Goal: Information Seeking & Learning: Learn about a topic

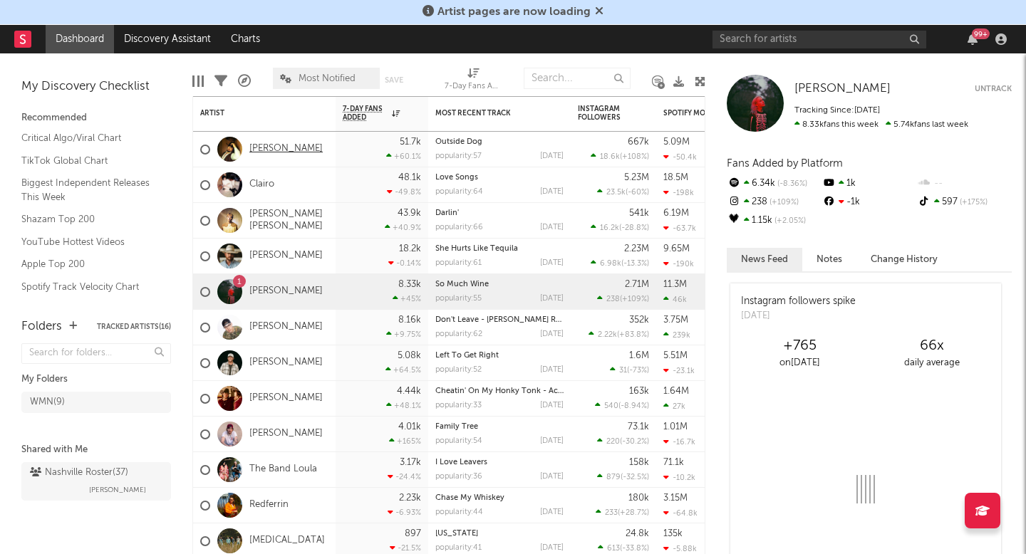
click at [283, 150] on link "[PERSON_NAME]" at bounding box center [285, 149] width 73 height 12
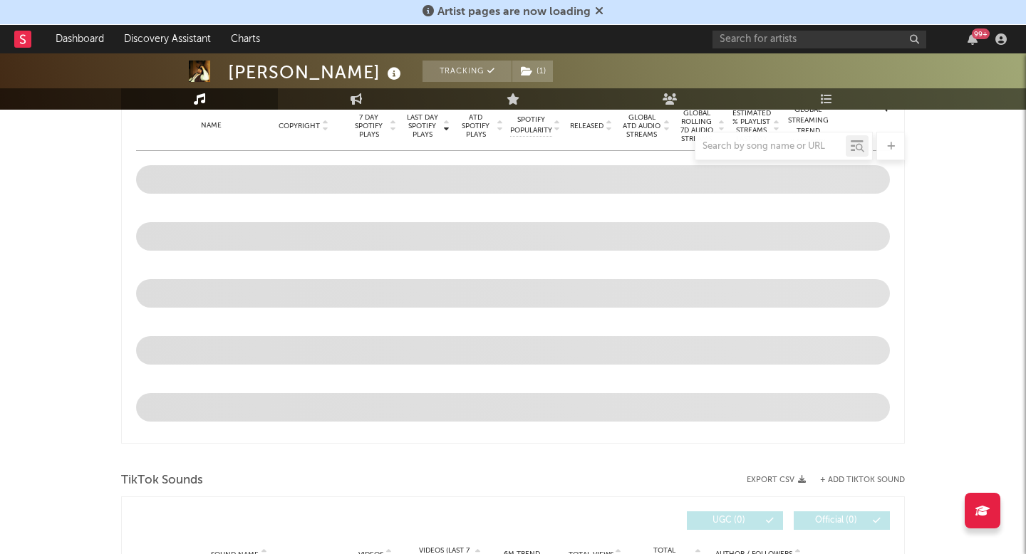
select select "6m"
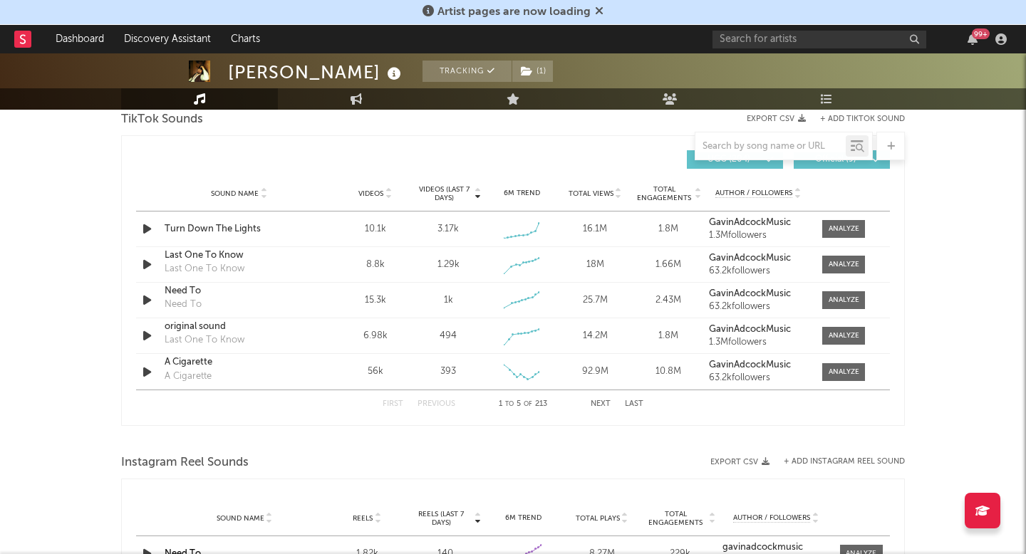
scroll to position [977, 0]
click at [833, 233] on span at bounding box center [843, 228] width 43 height 18
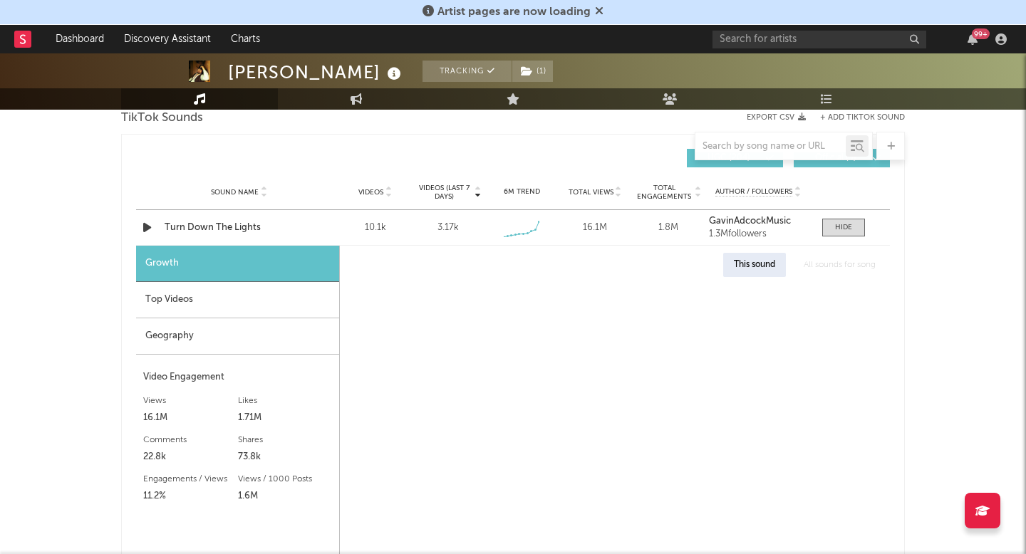
select select "1w"
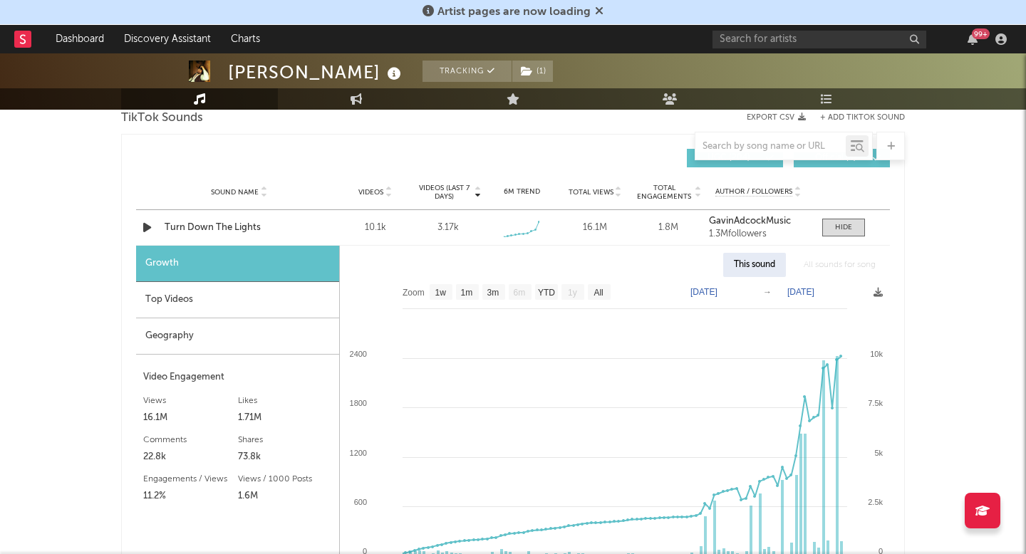
click at [232, 298] on div "Top Videos" at bounding box center [237, 300] width 203 height 36
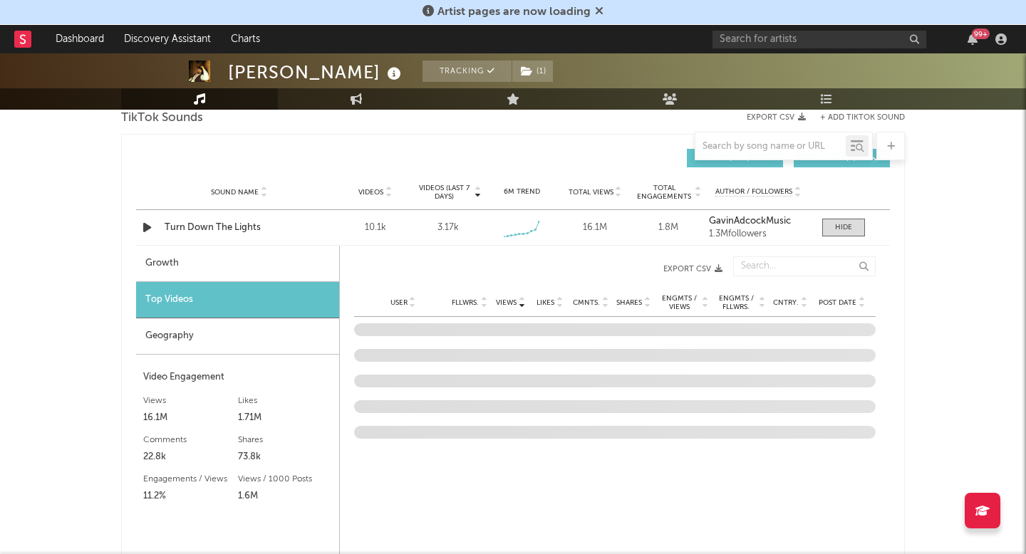
click at [234, 264] on div "Growth" at bounding box center [237, 264] width 203 height 36
select select "1w"
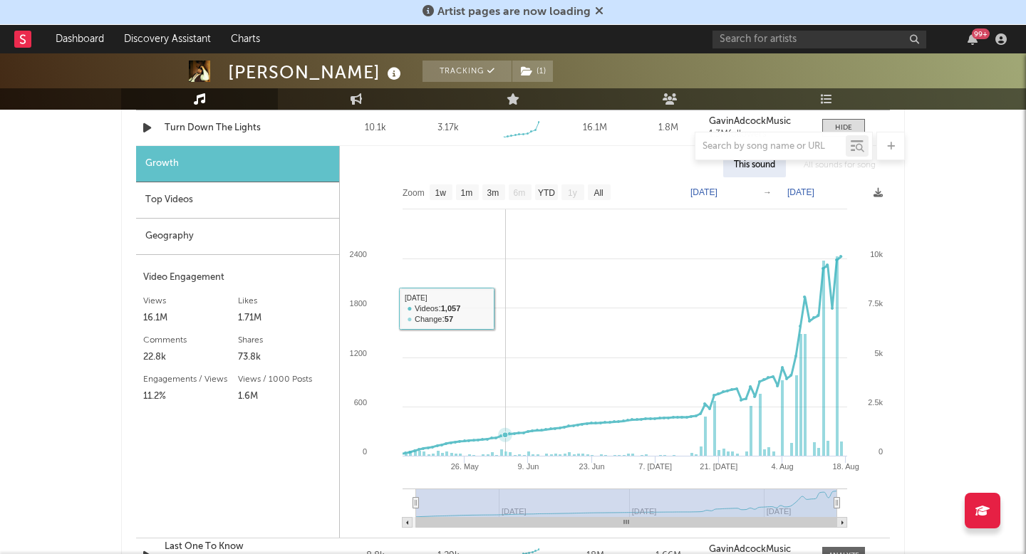
scroll to position [1100, 0]
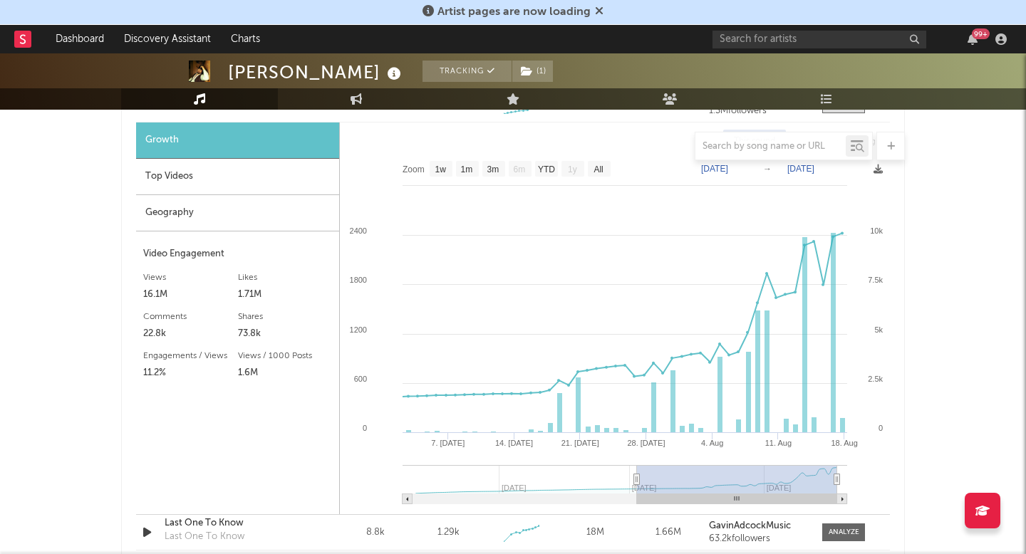
type input "[DATE]"
drag, startPoint x: 417, startPoint y: 479, endPoint x: 648, endPoint y: 474, distance: 231.0
click at [640, 475] on icon at bounding box center [637, 480] width 6 height 11
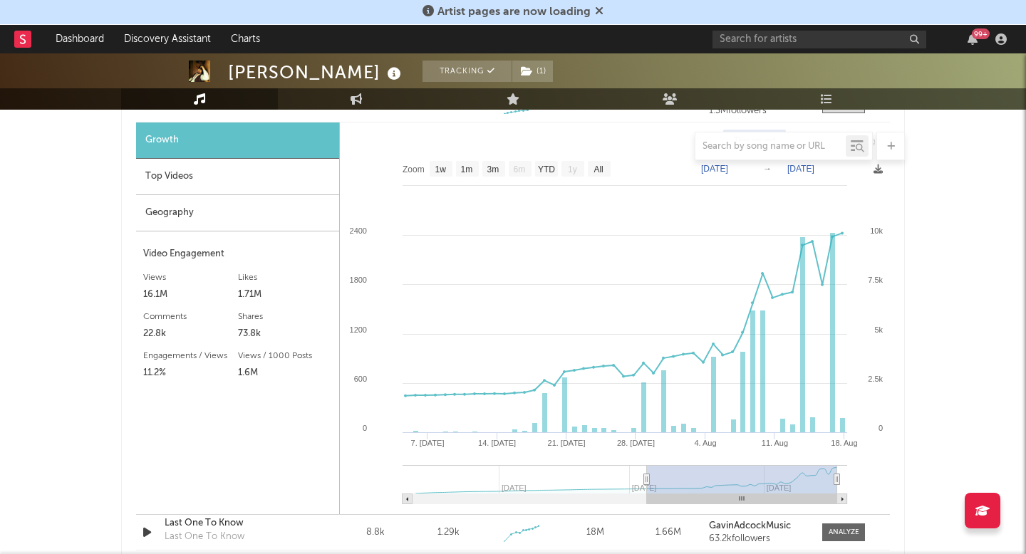
click at [315, 185] on div "Top Videos" at bounding box center [237, 177] width 203 height 36
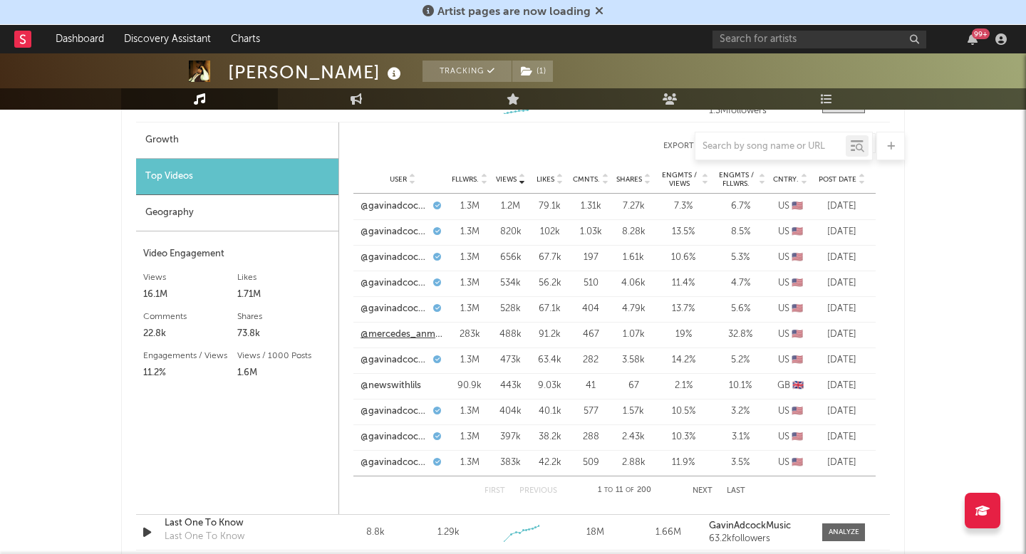
click at [420, 336] on link "@mercedes_anmarie" at bounding box center [403, 335] width 84 height 14
click at [844, 174] on div "Post Date" at bounding box center [841, 179] width 53 height 11
click at [395, 205] on link "@reidjohnson18" at bounding box center [395, 207] width 69 height 14
click at [399, 232] on link "@rileyydonna" at bounding box center [390, 232] width 58 height 14
click at [396, 260] on link "@reidjohnson18" at bounding box center [395, 258] width 69 height 14
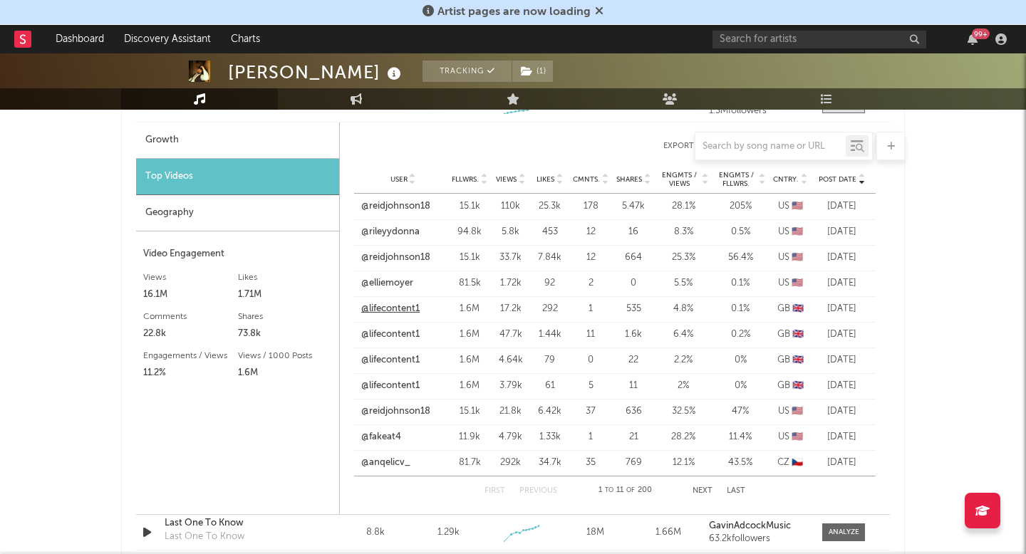
click at [388, 308] on link "@lifecontent1" at bounding box center [390, 309] width 58 height 14
click at [398, 358] on link "@lifecontent1" at bounding box center [390, 360] width 58 height 14
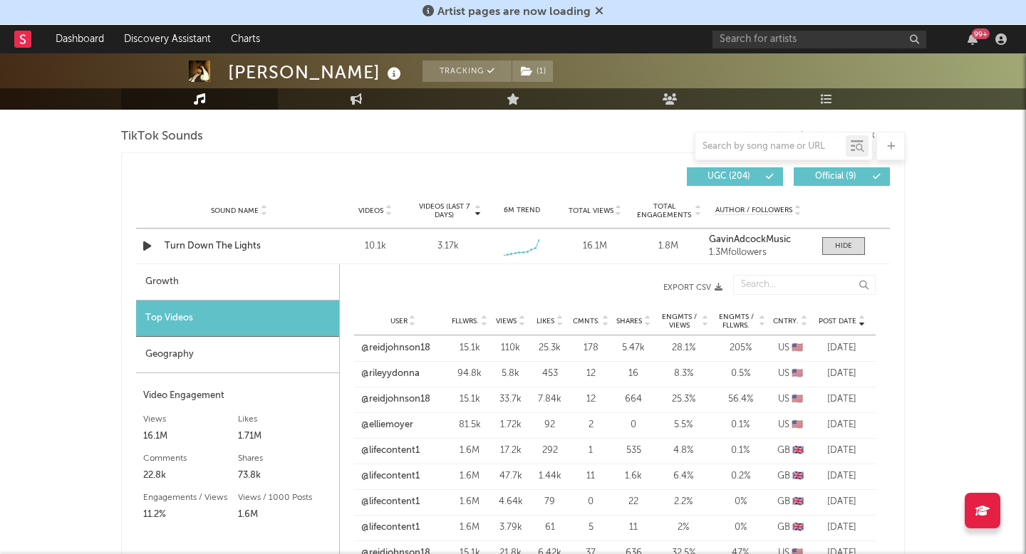
scroll to position [959, 0]
click at [259, 281] on div "Growth" at bounding box center [237, 282] width 203 height 36
select select "1w"
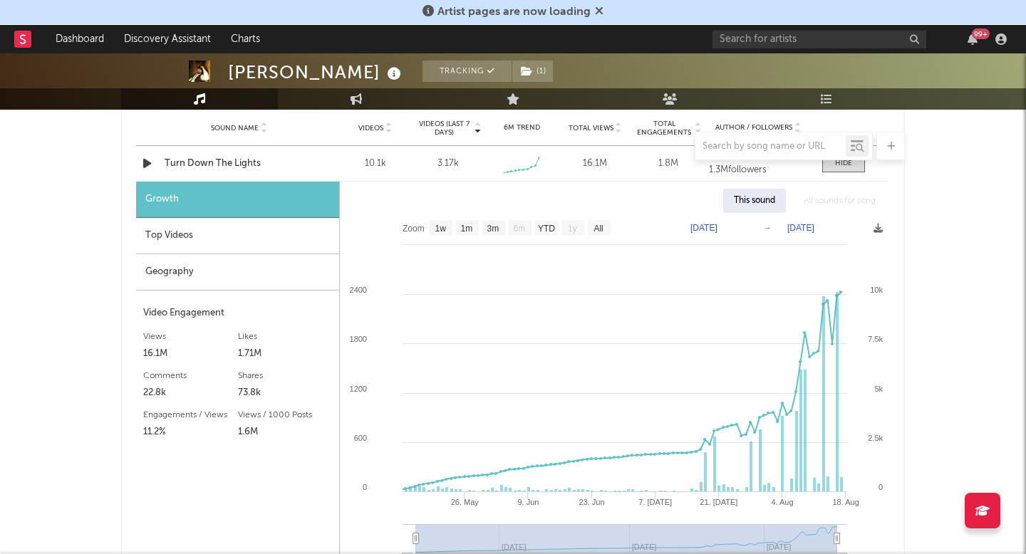
scroll to position [1058, 0]
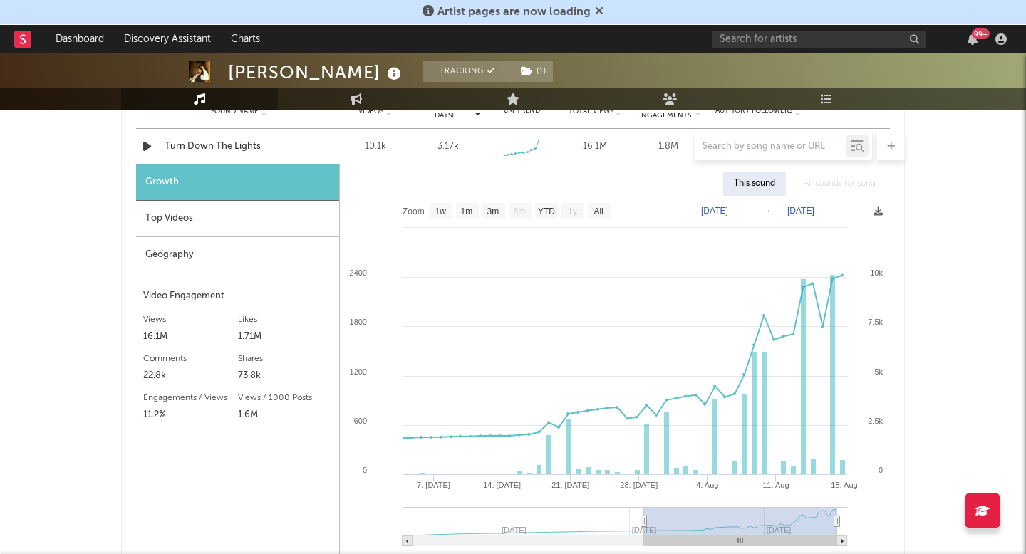
type input "[DATE]"
drag, startPoint x: 417, startPoint y: 518, endPoint x: 654, endPoint y: 516, distance: 237.3
click at [647, 517] on icon at bounding box center [644, 522] width 6 height 11
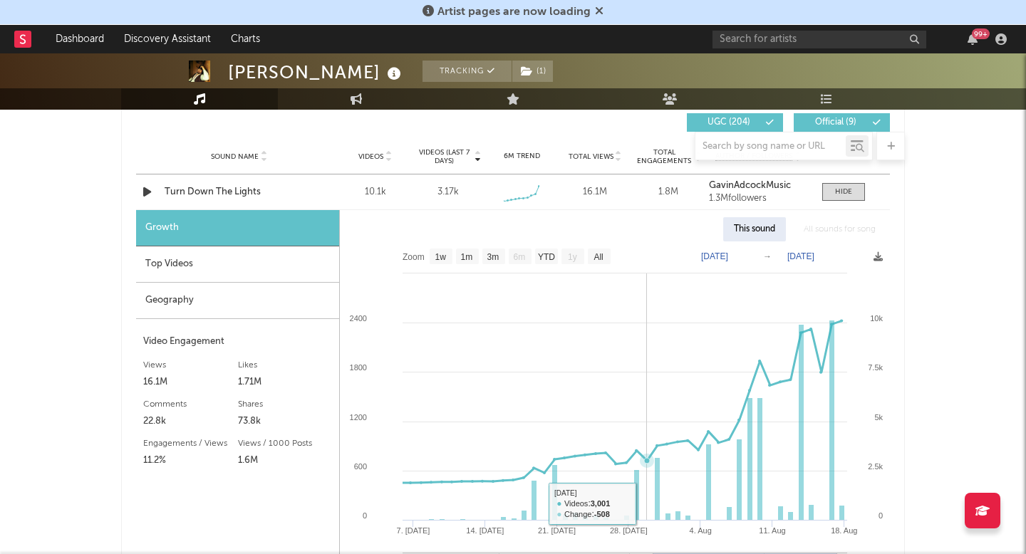
scroll to position [1009, 0]
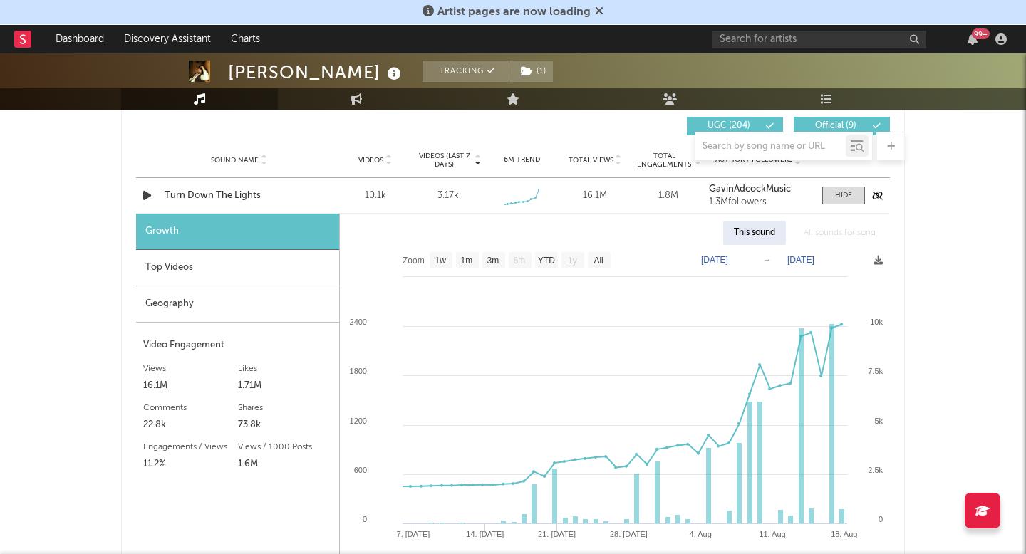
click at [411, 193] on div "Videos 10.1k" at bounding box center [375, 196] width 73 height 14
drag, startPoint x: 876, startPoint y: 200, endPoint x: 651, endPoint y: 160, distance: 228.0
click at [651, 160] on div "Music Total Artist Consumption Luminate - Daily Luminate - Weekly BMAT - Weekly…" at bounding box center [513, 345] width 784 height 2275
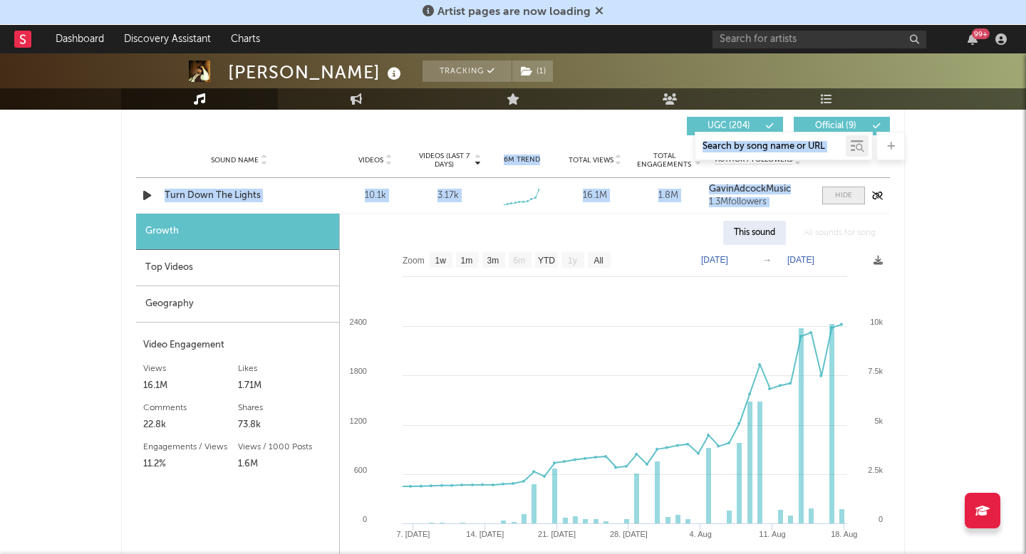
click at [824, 193] on span at bounding box center [843, 196] width 43 height 18
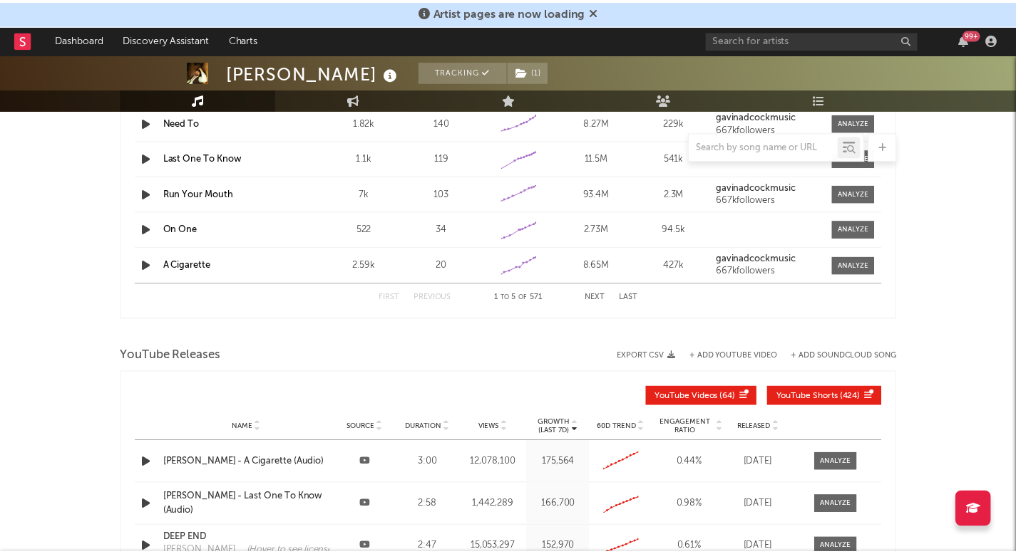
scroll to position [1405, 0]
